Goal: Task Accomplishment & Management: Manage account settings

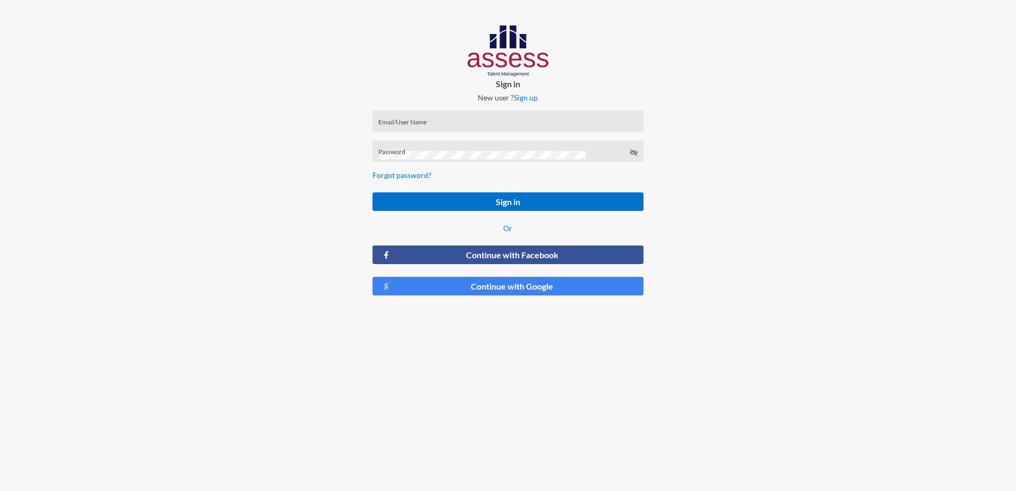
click at [507, 122] on input "Email/User Name" at bounding box center [507, 125] width 259 height 9
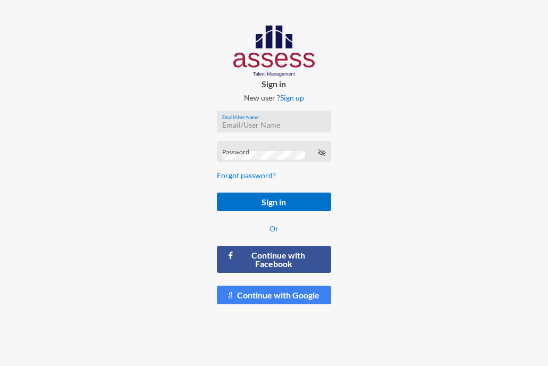
click at [289, 126] on input "Email/User Name" at bounding box center [274, 125] width 104 height 9
type input "ق"
type input "RMES_4044"
click at [270, 150] on div "Password" at bounding box center [274, 154] width 104 height 16
click at [323, 152] on icon at bounding box center [321, 152] width 9 height 9
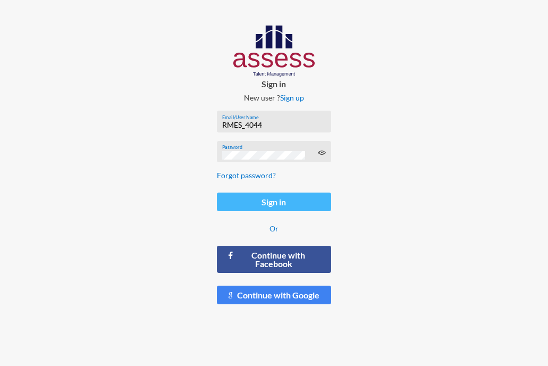
click at [286, 201] on button "Sign in" at bounding box center [274, 201] width 115 height 19
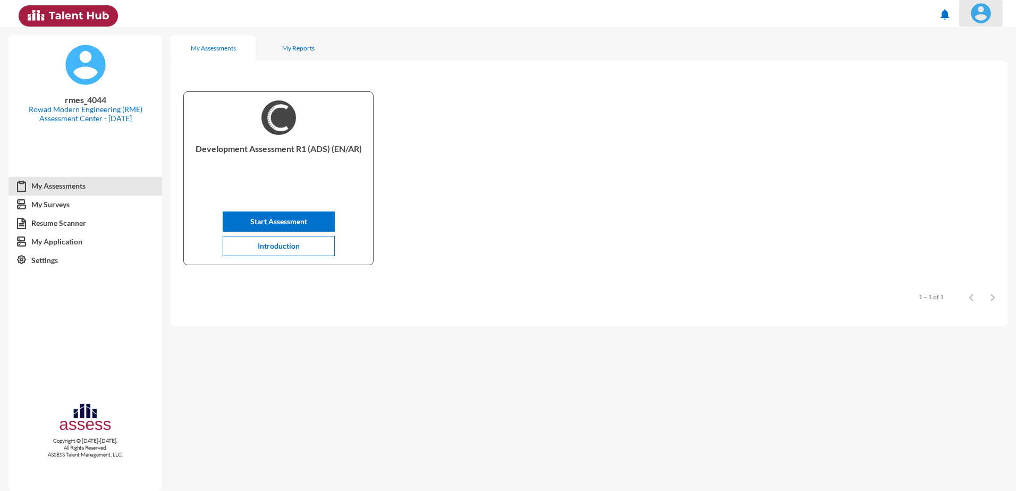
click at [979, 20] on img at bounding box center [980, 13] width 21 height 21
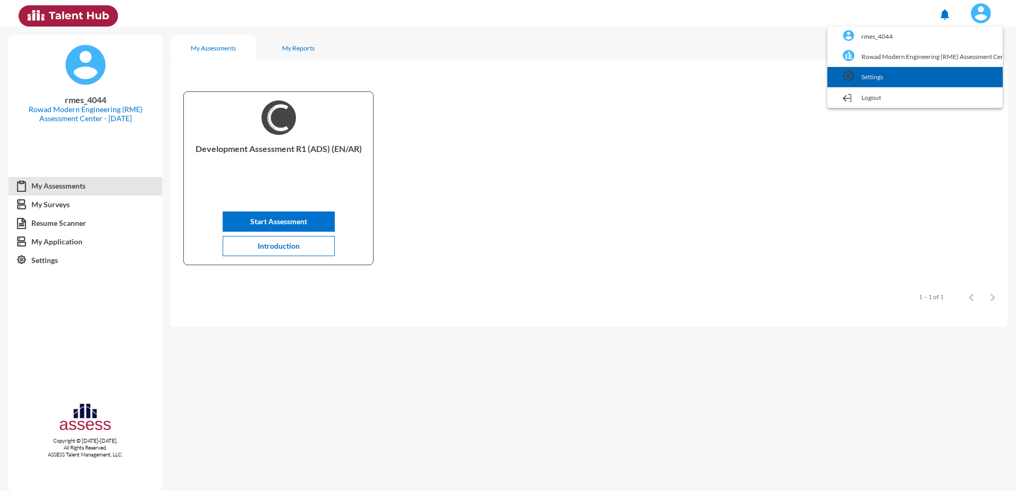
click at [935, 73] on link "Settings" at bounding box center [915, 77] width 165 height 20
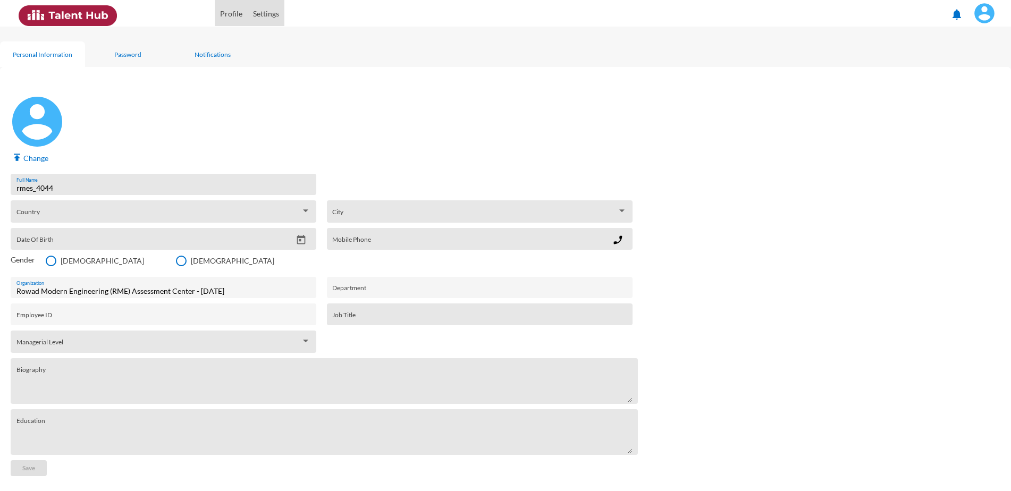
click at [237, 13] on link "Profile" at bounding box center [231, 12] width 33 height 28
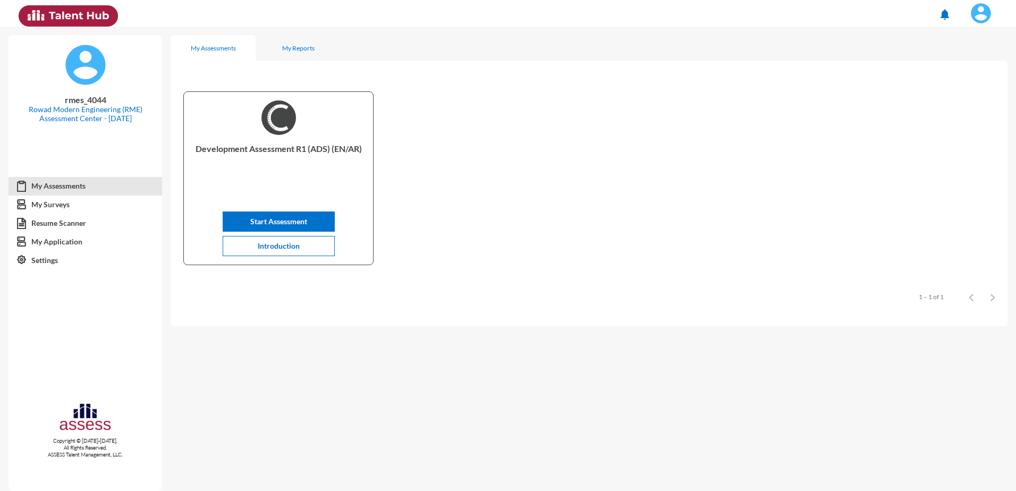
click at [978, 19] on img at bounding box center [980, 13] width 21 height 21
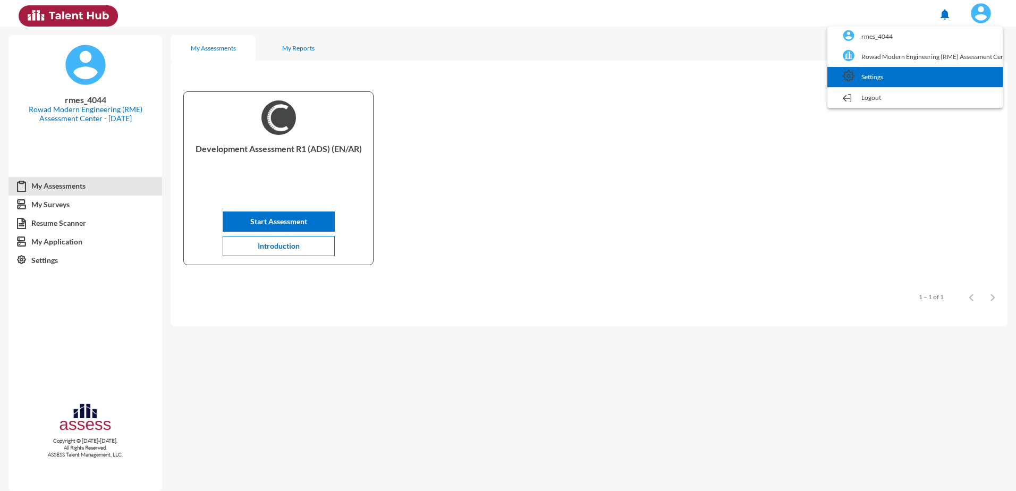
click at [921, 78] on link "Settings" at bounding box center [915, 77] width 165 height 20
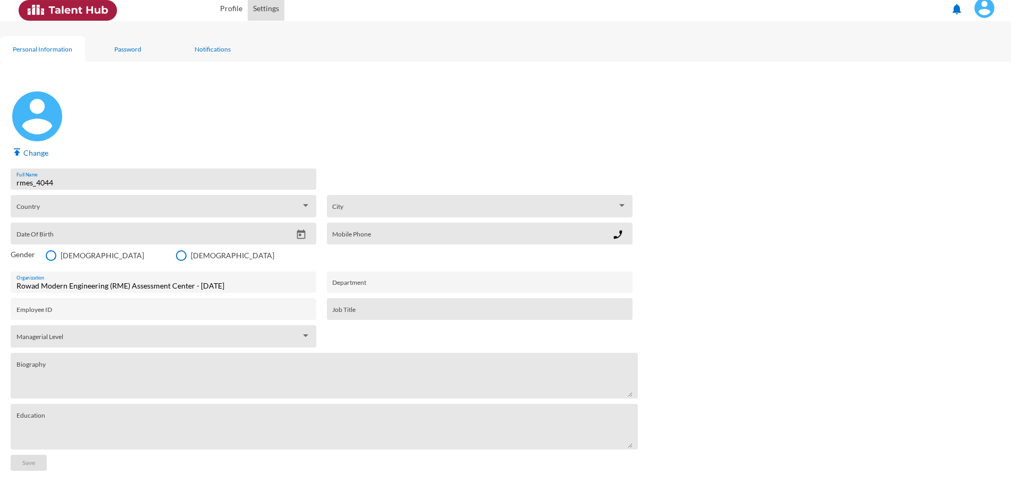
scroll to position [94, 0]
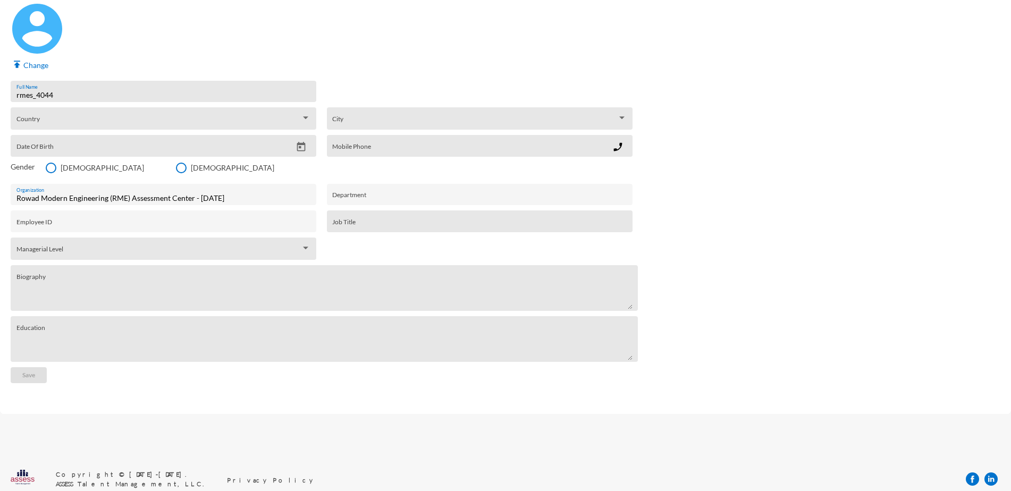
click at [311, 250] on div "Managerial Level Managerial Level" at bounding box center [164, 249] width 306 height 22
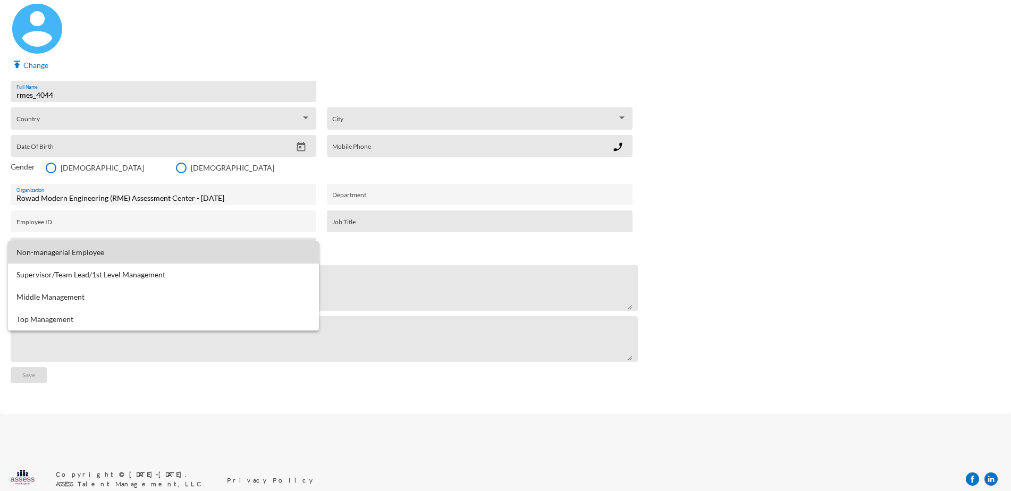
click at [309, 249] on span "Non-managerial Employee" at bounding box center [163, 252] width 294 height 22
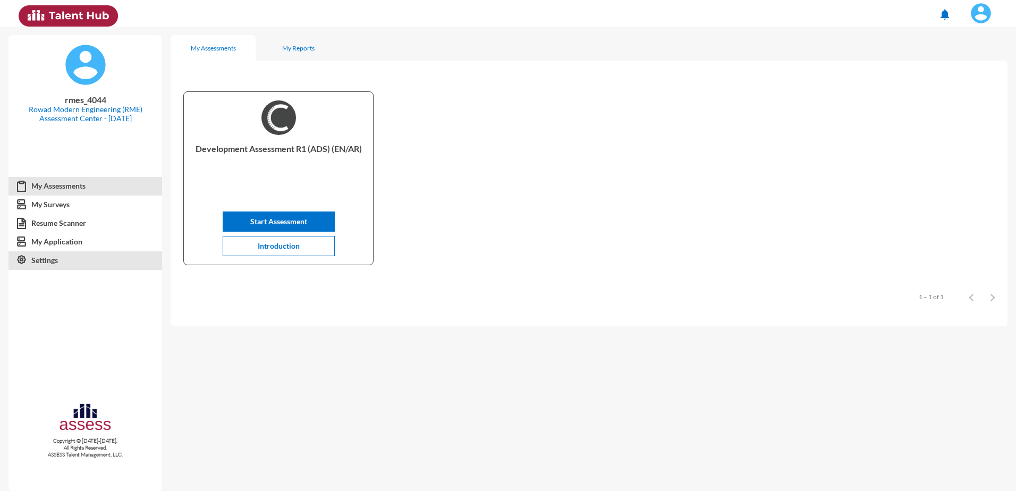
click at [73, 259] on link "Settings" at bounding box center [86, 260] width 154 height 19
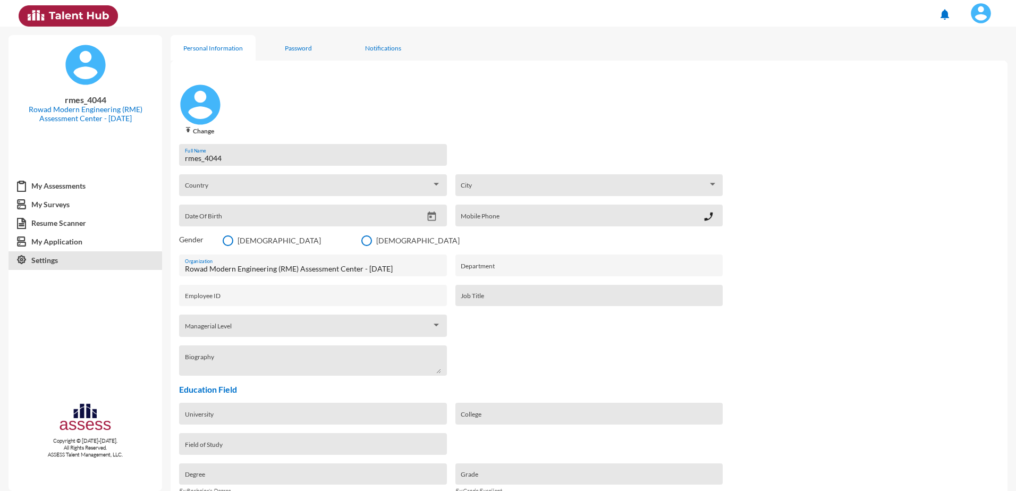
click at [245, 243] on span "[DEMOGRAPHIC_DATA]" at bounding box center [277, 240] width 88 height 9
click at [228, 246] on input "[DEMOGRAPHIC_DATA]" at bounding box center [227, 246] width 1 height 1
radio input "true"
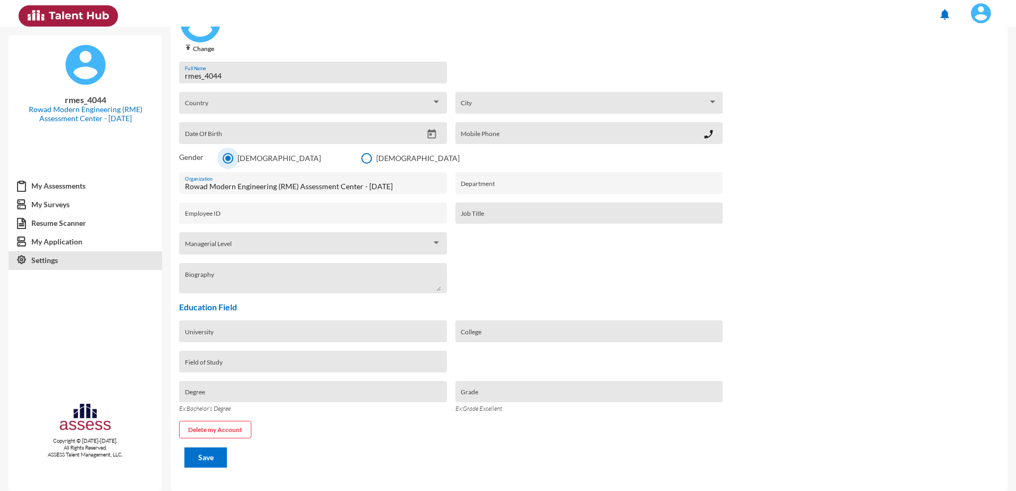
click at [527, 396] on input "Grade" at bounding box center [589, 395] width 257 height 9
click at [535, 425] on form "rmes_4044 Full Name Country Country City City Date Of Birth Mobile Phone phone_…" at bounding box center [589, 265] width 837 height 424
click at [234, 159] on span "[DEMOGRAPHIC_DATA]" at bounding box center [277, 158] width 88 height 9
click at [228, 164] on input "[DEMOGRAPHIC_DATA]" at bounding box center [227, 164] width 1 height 1
click at [326, 104] on span "Country" at bounding box center [308, 106] width 247 height 9
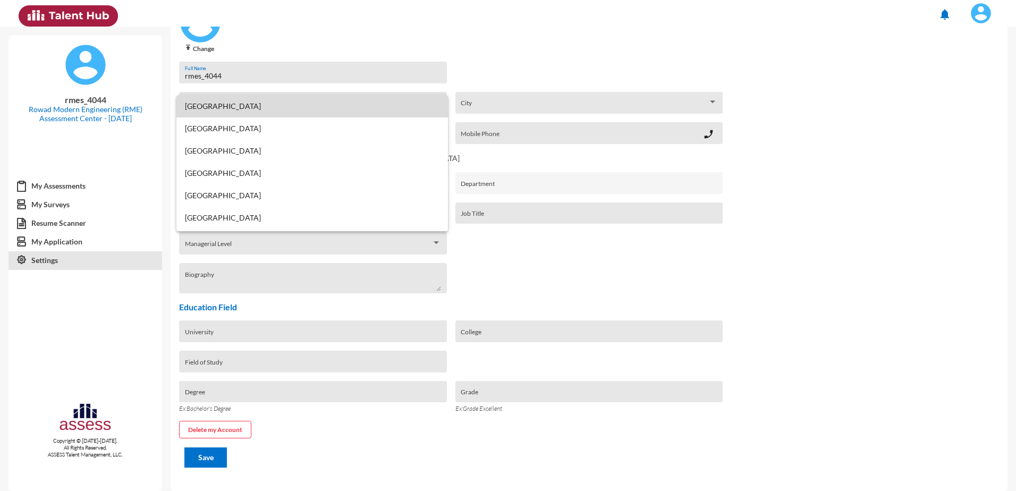
click at [327, 96] on span "[GEOGRAPHIC_DATA]" at bounding box center [312, 106] width 255 height 22
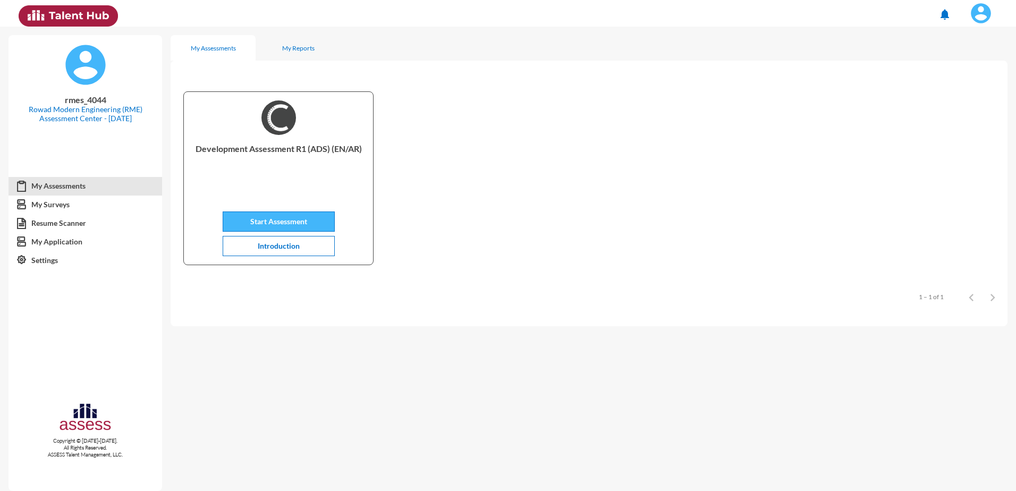
click at [321, 213] on button "Start Assessment" at bounding box center [279, 221] width 112 height 20
